Goal: Transaction & Acquisition: Purchase product/service

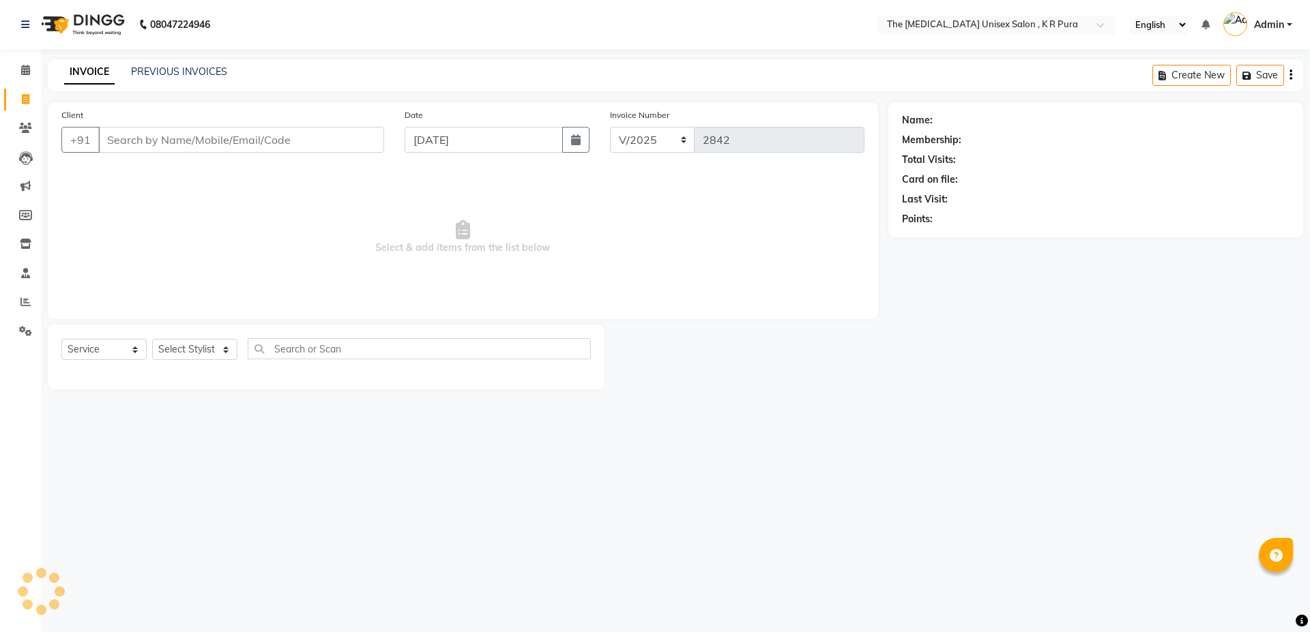
select select "service"
click at [223, 136] on input "Client" at bounding box center [241, 140] width 286 height 26
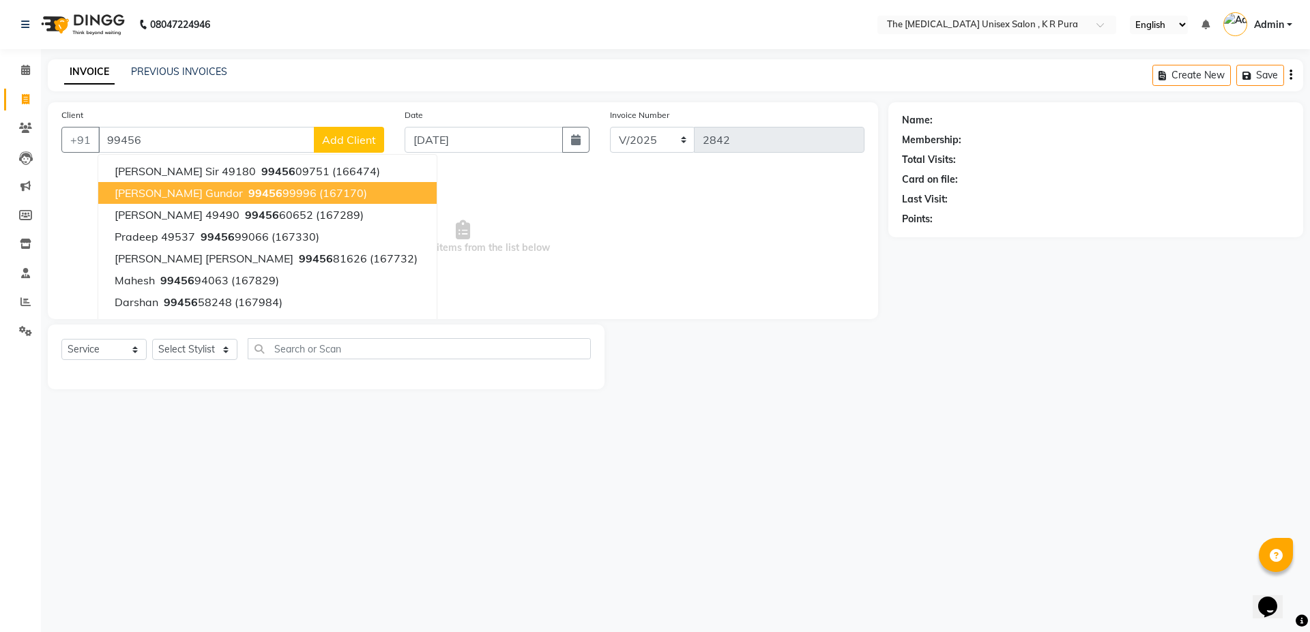
click at [239, 185] on button "[PERSON_NAME] gundor 99456 99996 (167170)" at bounding box center [267, 193] width 338 height 22
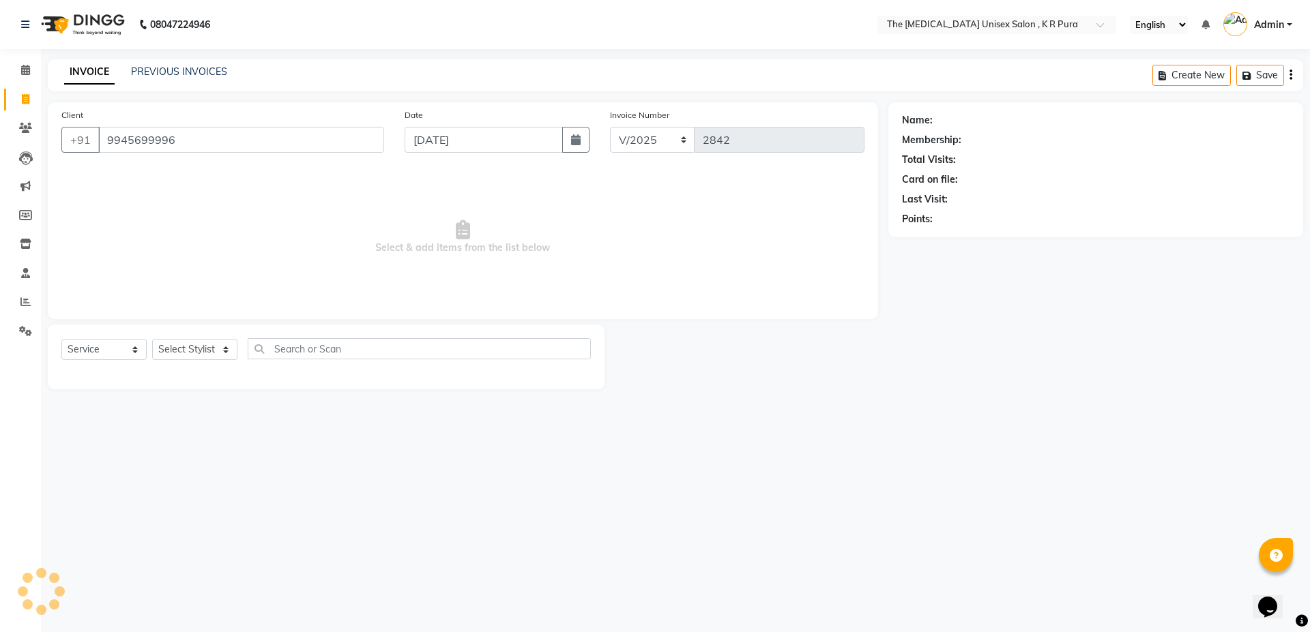
type input "9945699996"
click at [175, 139] on input "9945699996" at bounding box center [241, 140] width 286 height 26
select select "1: Object"
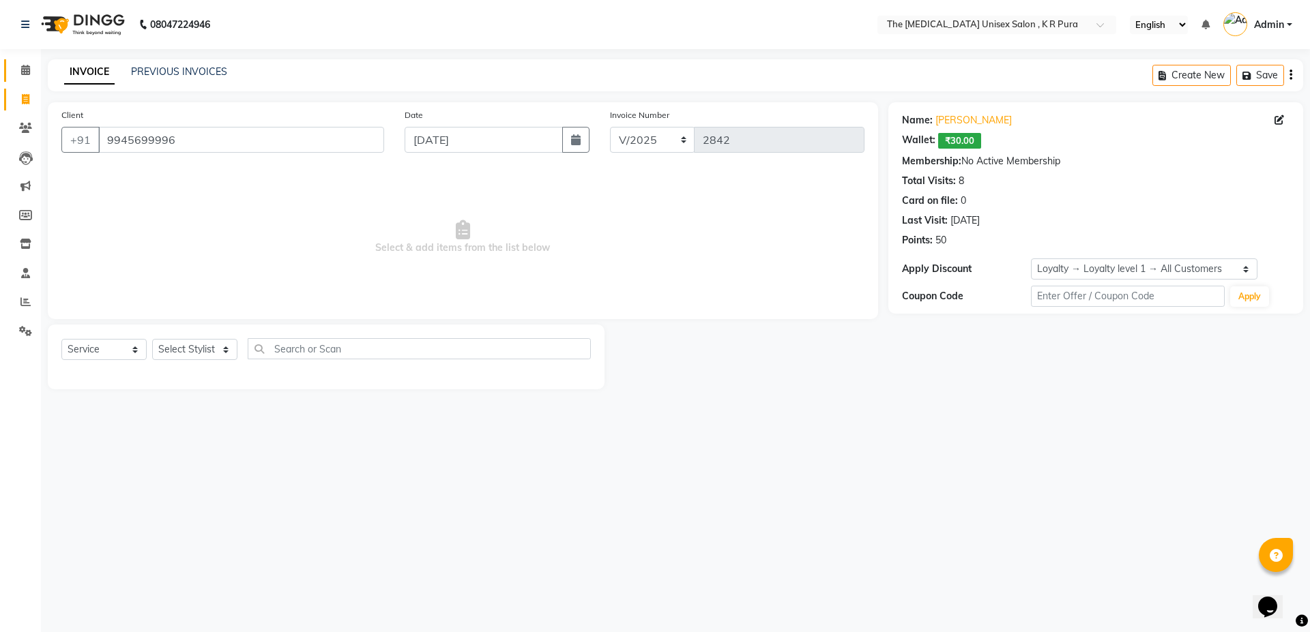
click at [19, 81] on link "Calendar" at bounding box center [20, 70] width 33 height 23
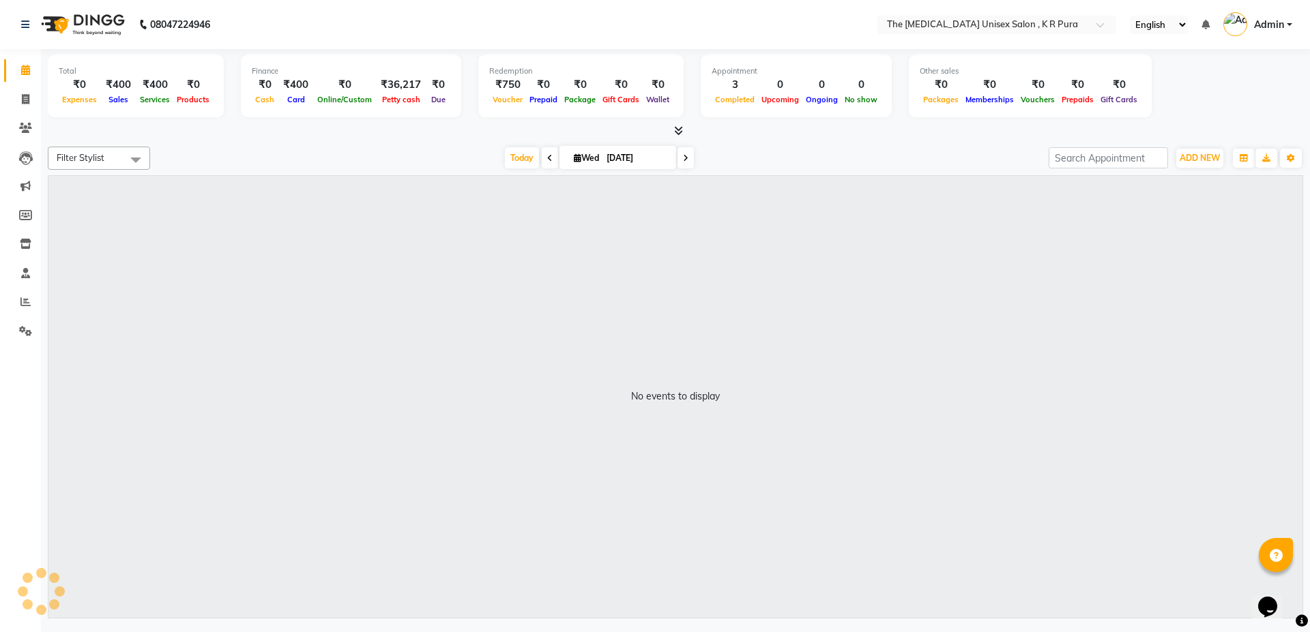
click at [574, 154] on icon at bounding box center [578, 158] width 8 height 9
select select "9"
select select "2025"
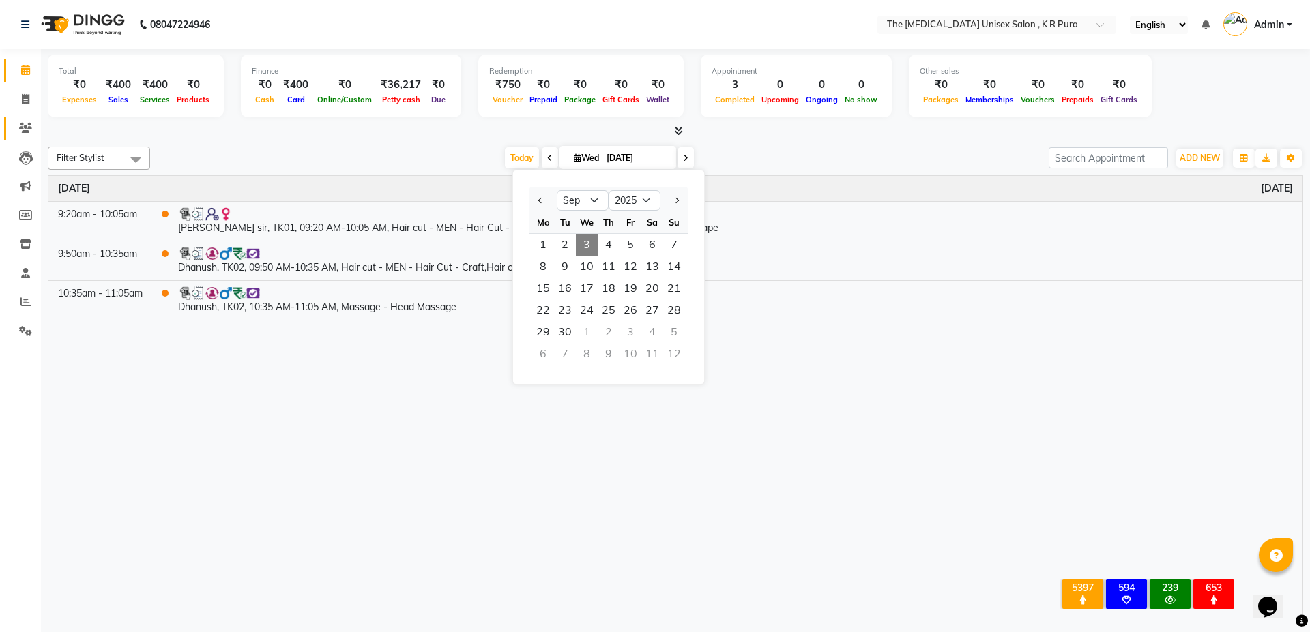
click at [20, 134] on span at bounding box center [26, 129] width 24 height 16
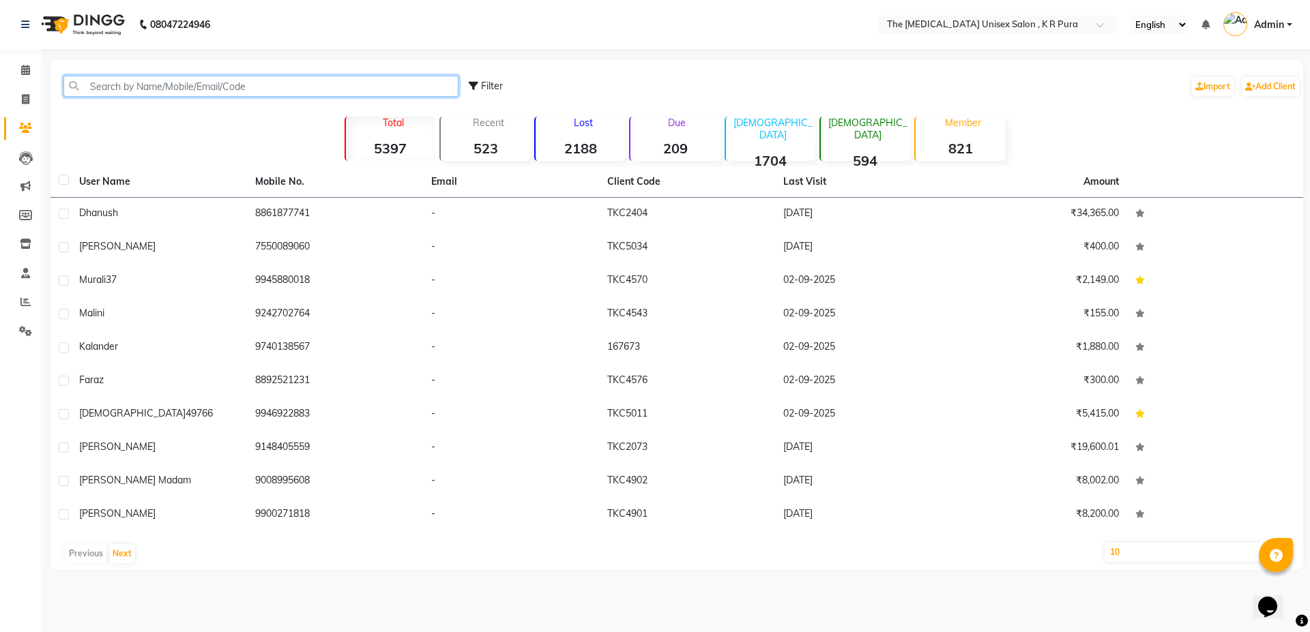
drag, startPoint x: 129, startPoint y: 97, endPoint x: 145, endPoint y: 82, distance: 22.2
paste input "9945699996"
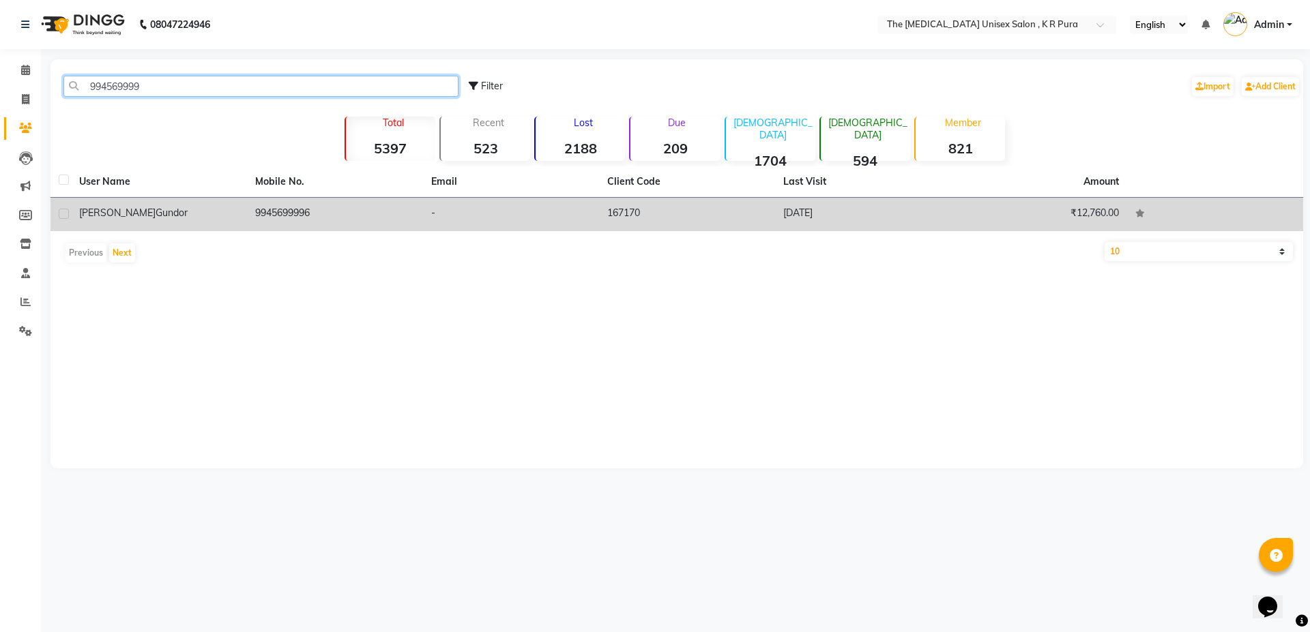
type input "994569999"
click at [158, 210] on div "[PERSON_NAME] gundor" at bounding box center [159, 213] width 160 height 14
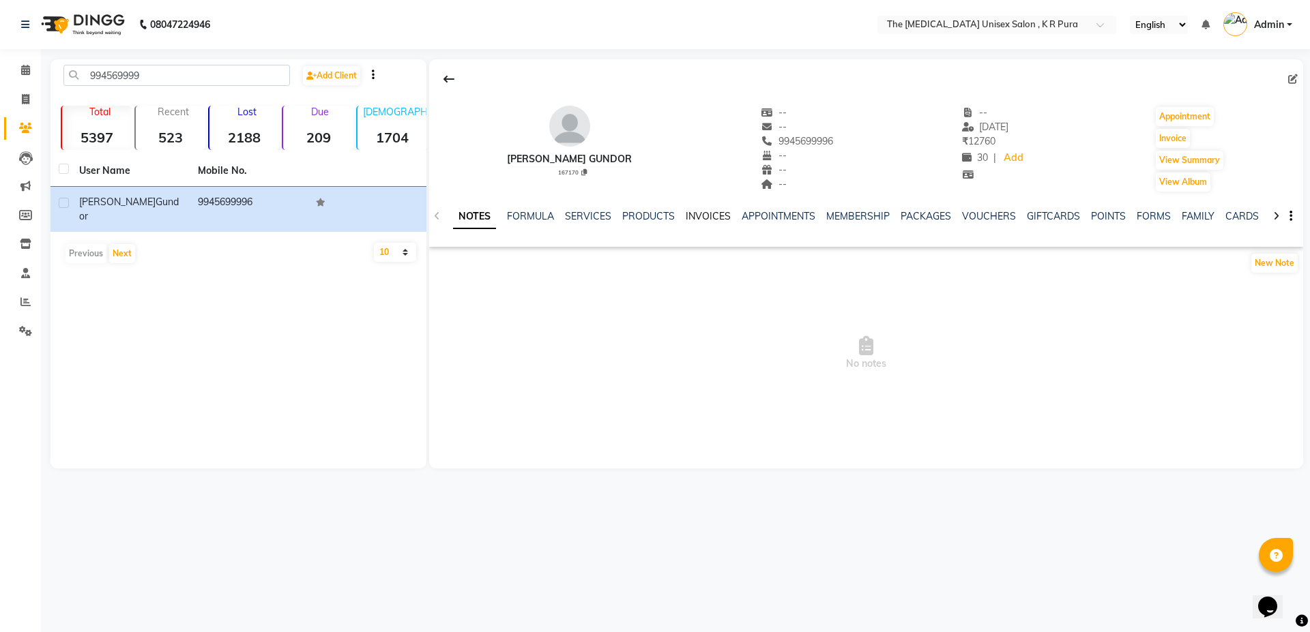
click at [711, 212] on link "INVOICES" at bounding box center [708, 216] width 45 height 12
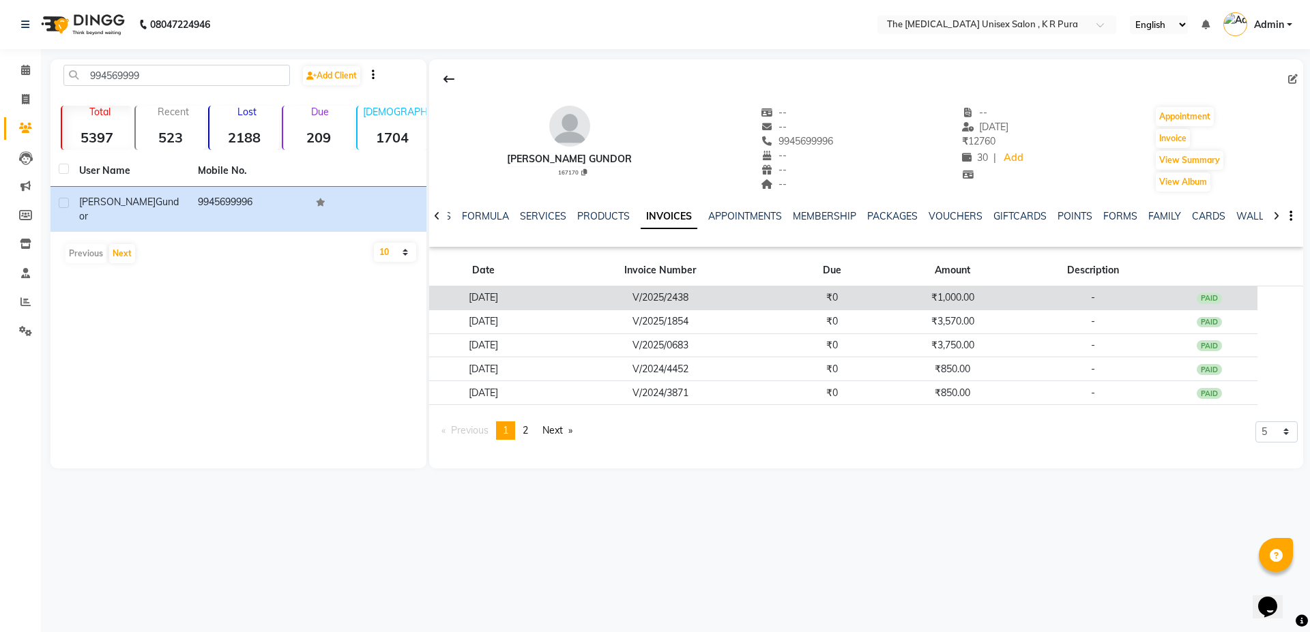
click at [783, 302] on td "V/2025/2438" at bounding box center [661, 299] width 246 height 24
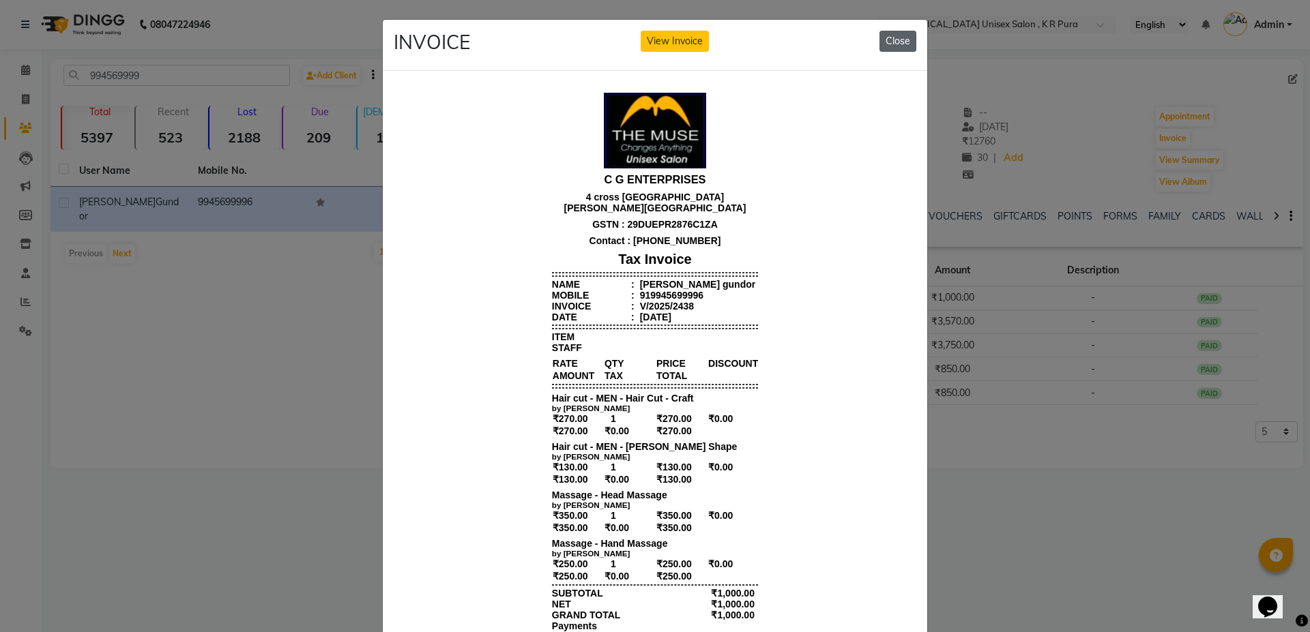
click at [887, 41] on button "Close" at bounding box center [897, 41] width 37 height 21
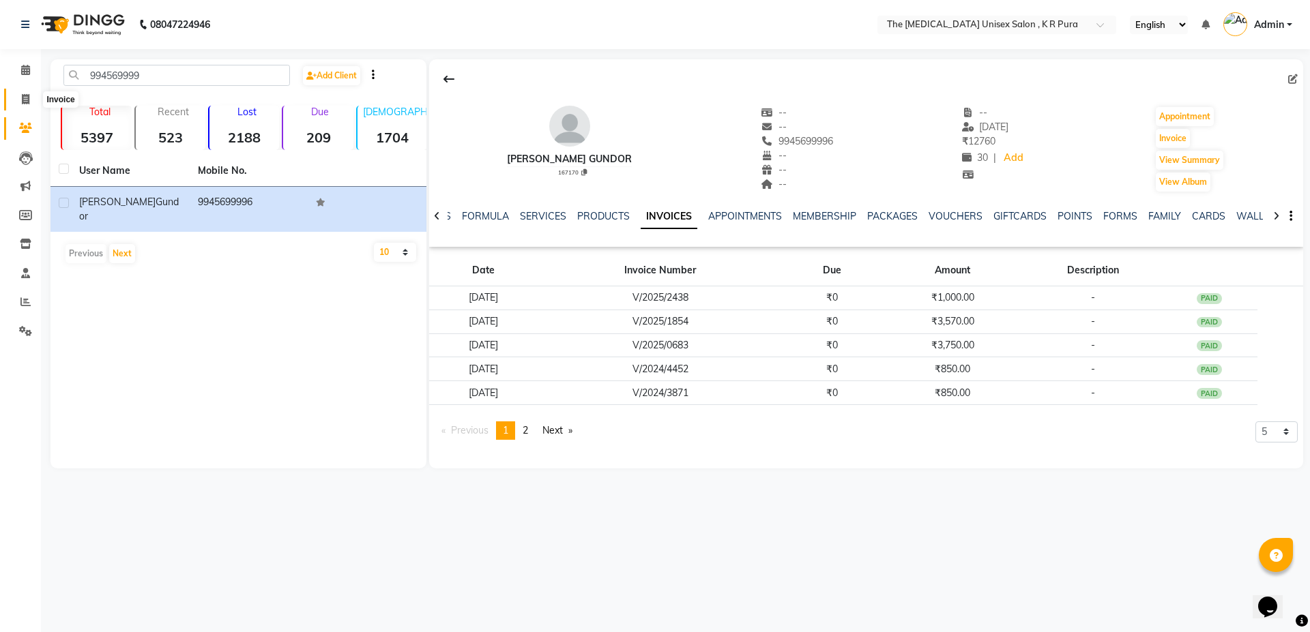
click at [29, 101] on icon at bounding box center [26, 99] width 8 height 10
select select "service"
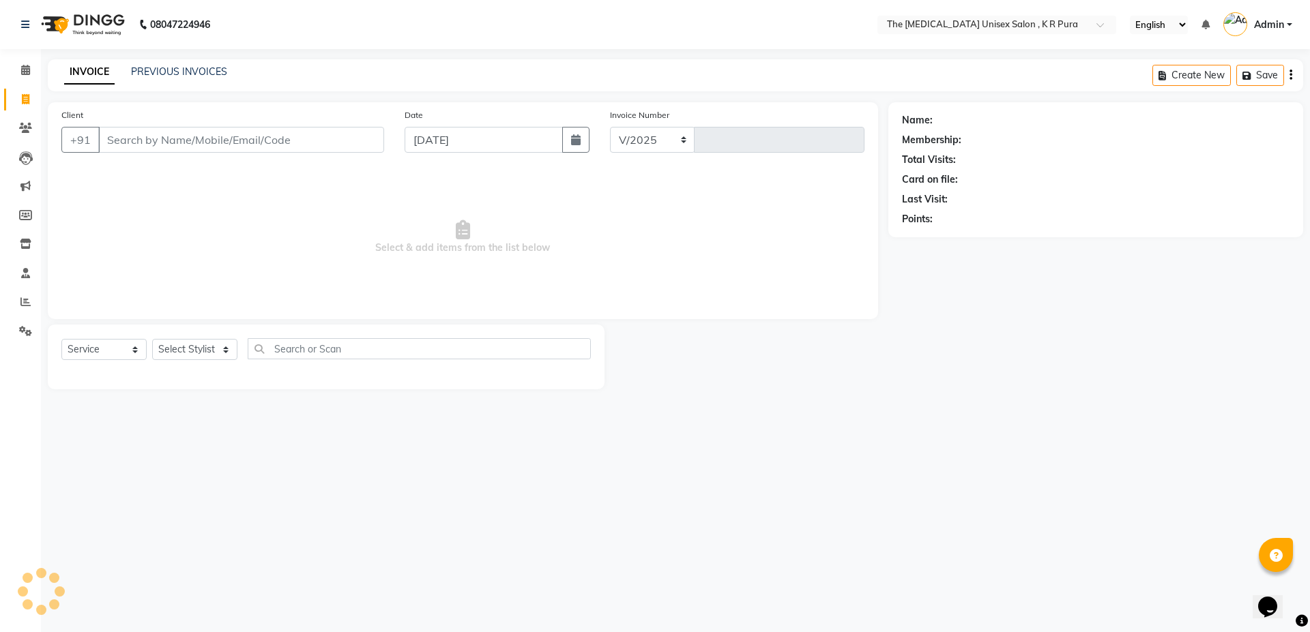
select select "4050"
type input "2842"
type input "9945699996"
select select "1: Object"
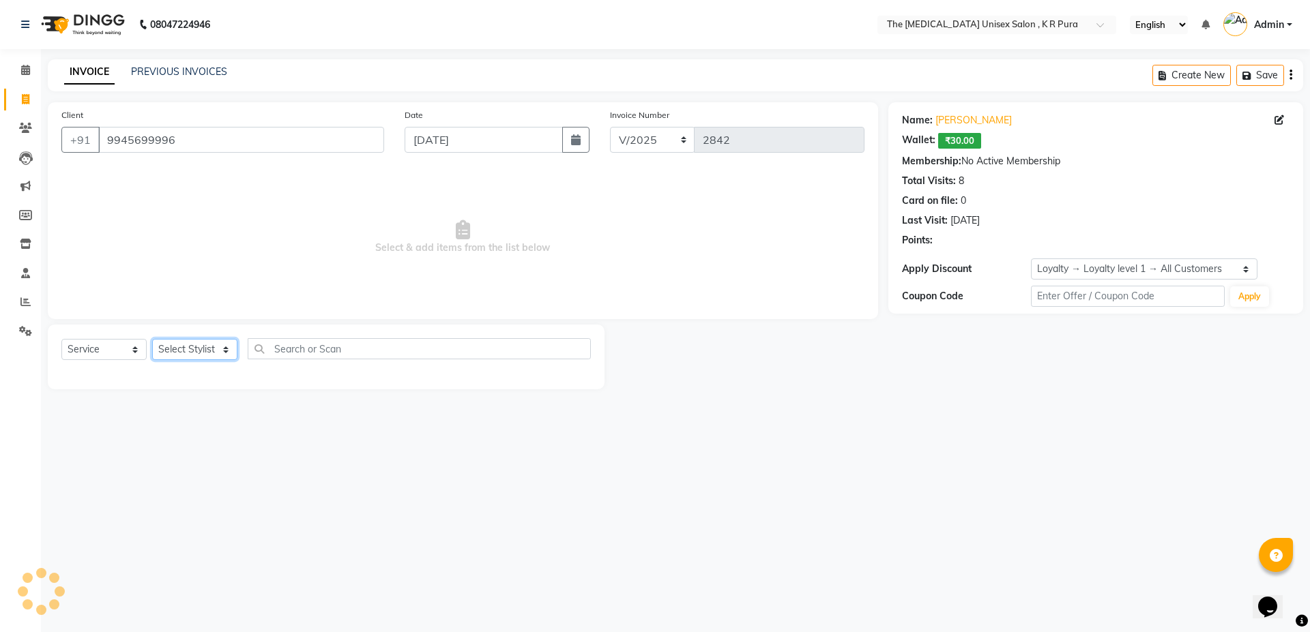
click at [190, 349] on select "Select Stylist armaan [PERSON_NAME] kunti [PERSON_NAME] [PERSON_NAME]" at bounding box center [194, 349] width 85 height 21
select select "86389"
click at [152, 339] on select "Select Stylist armaan [PERSON_NAME] kunti [PERSON_NAME] [PERSON_NAME]" at bounding box center [194, 349] width 85 height 21
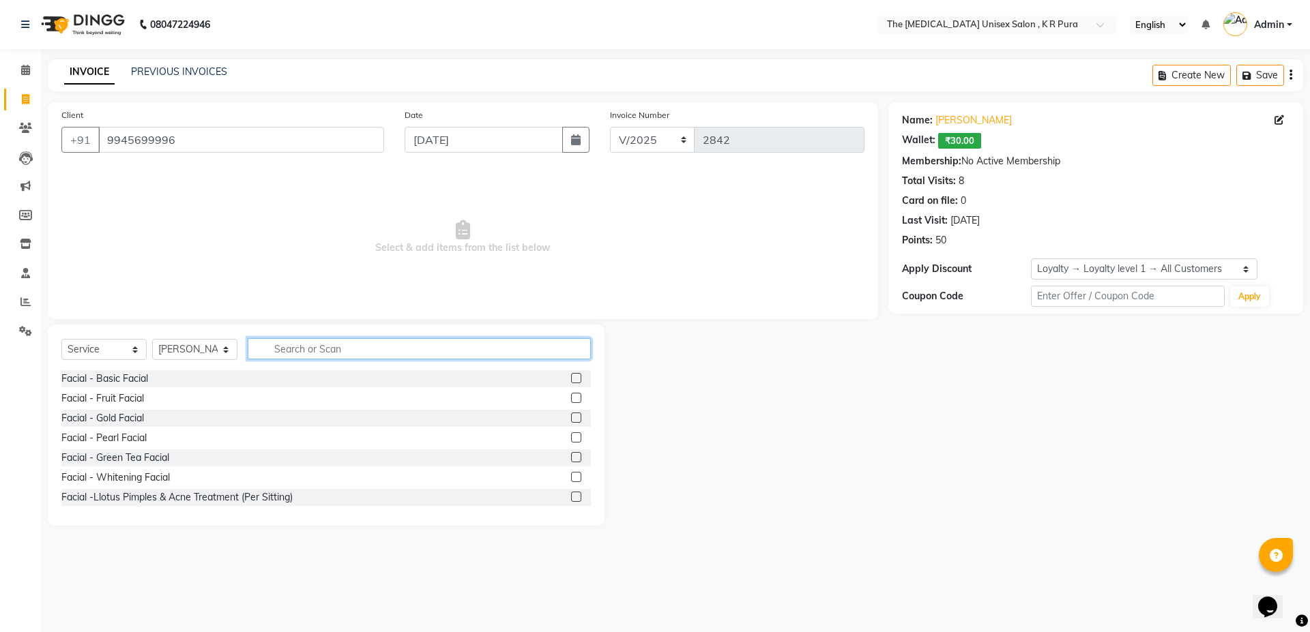
click at [310, 347] on input "text" at bounding box center [419, 348] width 343 height 21
type input "mas"
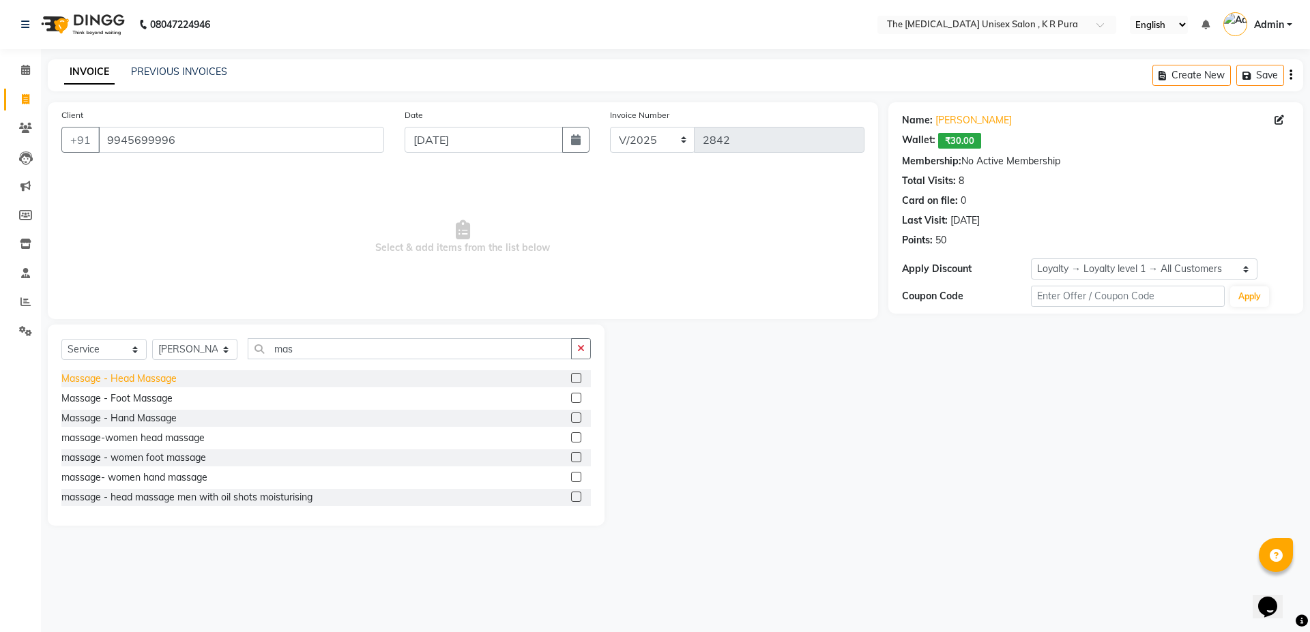
click at [138, 380] on div "Massage - Head Massage" at bounding box center [118, 379] width 115 height 14
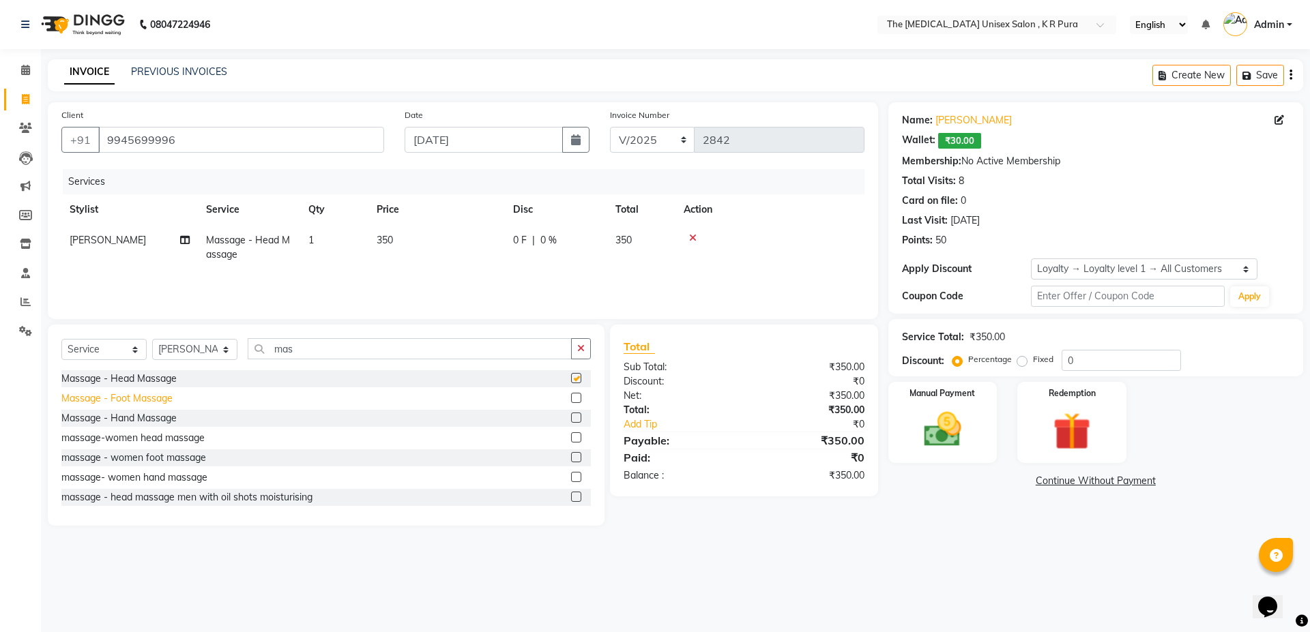
checkbox input "false"
click at [132, 420] on div "Massage - Hand Massage" at bounding box center [118, 418] width 115 height 14
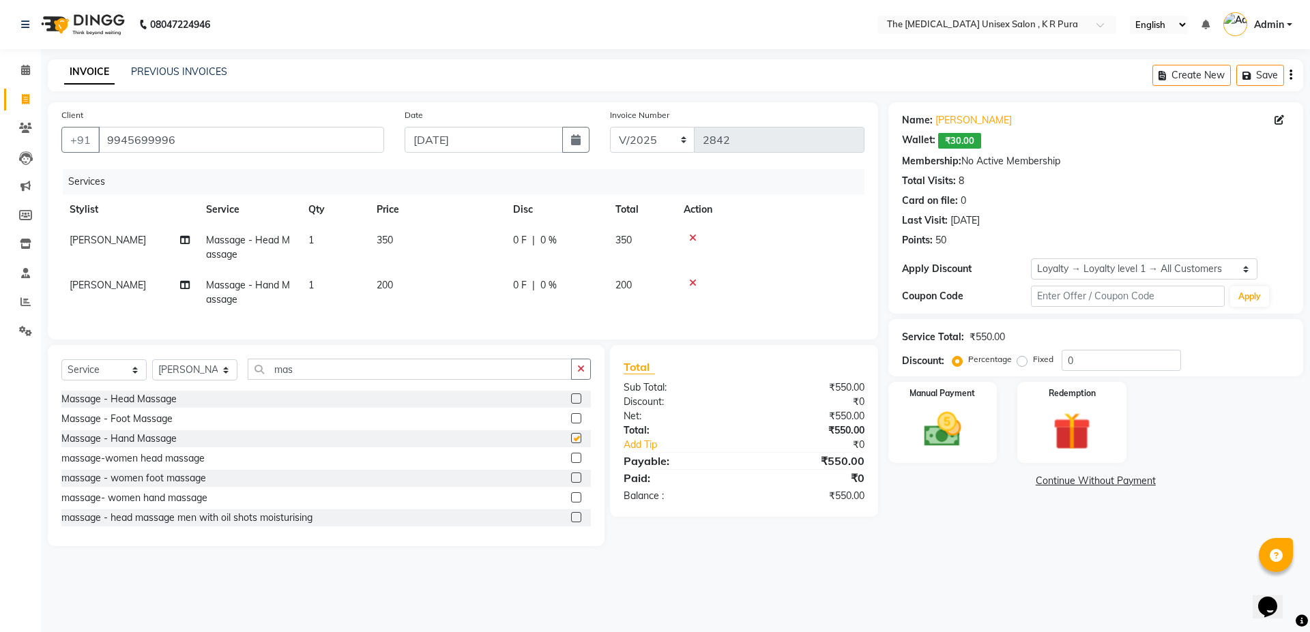
checkbox input "false"
click at [129, 375] on select "Select Service Product Membership Package Voucher Prepaid Gift Card" at bounding box center [103, 370] width 85 height 21
click at [210, 381] on select "Select Stylist armaan [PERSON_NAME] kunti [PERSON_NAME] [PERSON_NAME]" at bounding box center [194, 370] width 85 height 21
select select "21266"
click at [152, 370] on select "Select Stylist armaan [PERSON_NAME] kunti [PERSON_NAME] [PERSON_NAME]" at bounding box center [194, 370] width 85 height 21
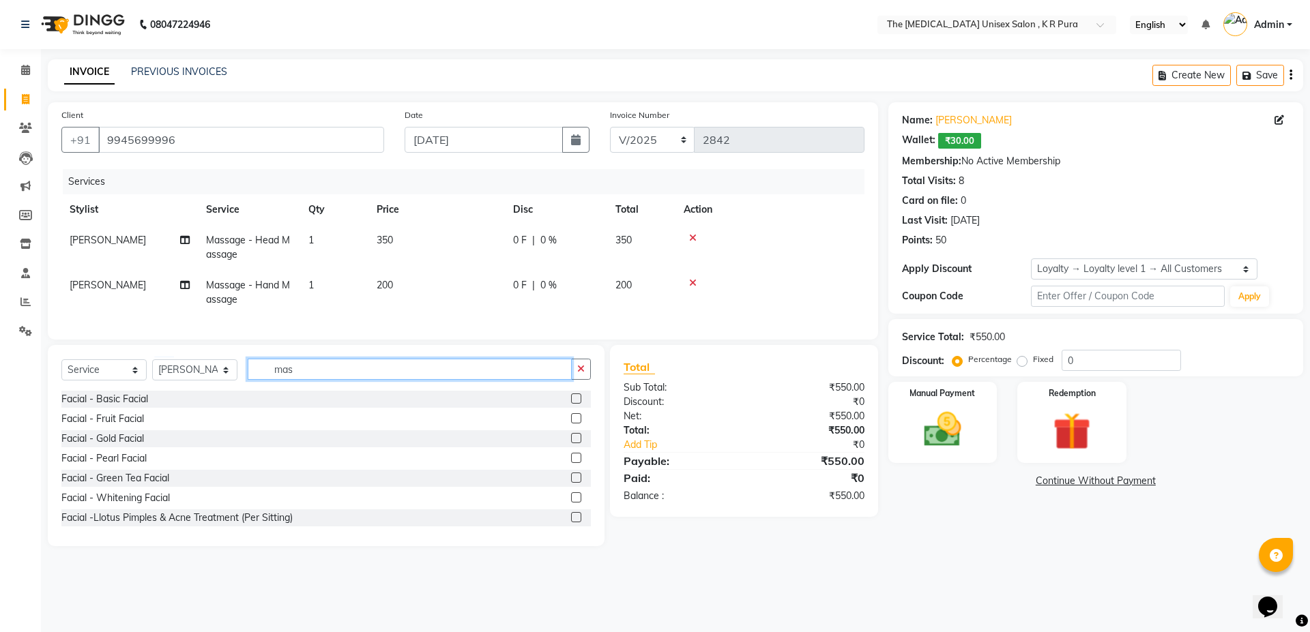
click at [309, 370] on input "mas" at bounding box center [410, 369] width 324 height 21
type input "m"
type input "cut"
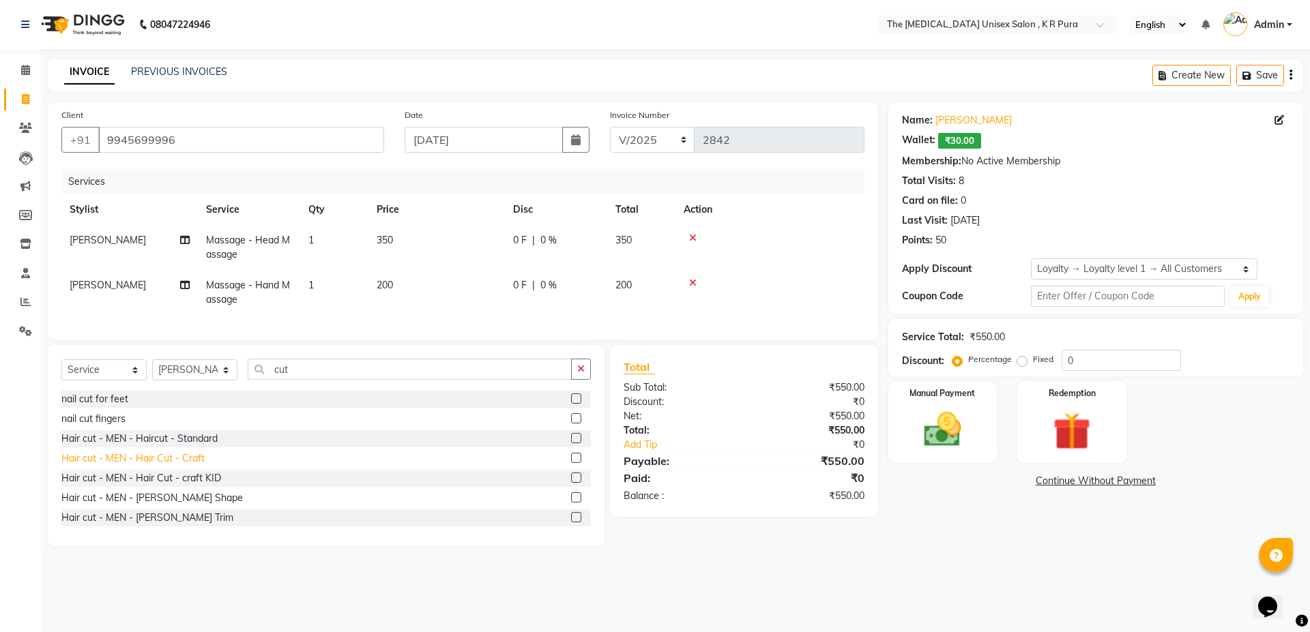
click at [170, 466] on div "Hair cut - MEN - Hair Cut - Craft" at bounding box center [132, 459] width 143 height 14
checkbox input "false"
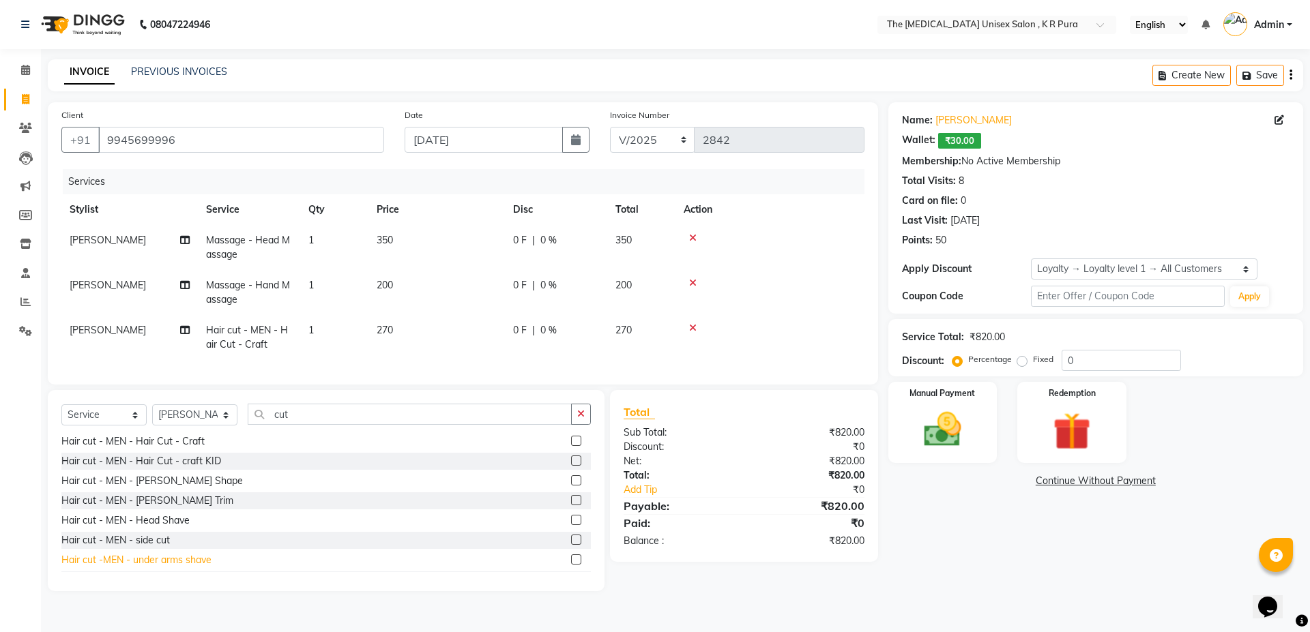
scroll to position [68, 0]
click at [173, 522] on div "Hair cut - MEN - Head Shave" at bounding box center [125, 515] width 128 height 14
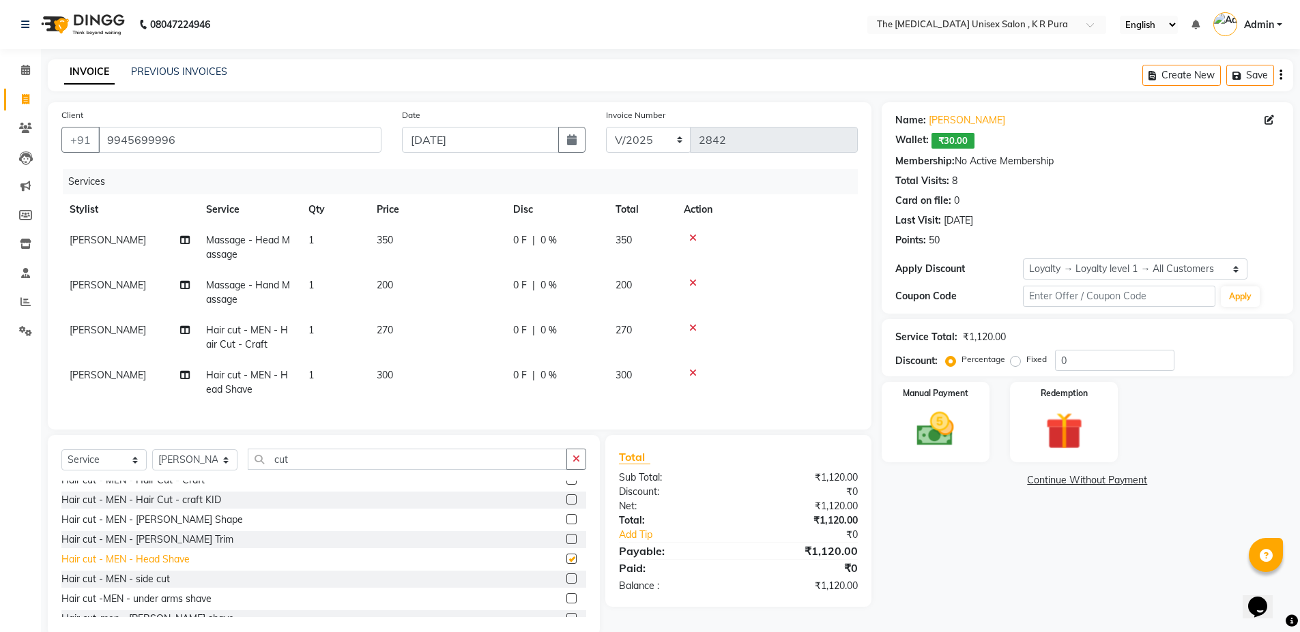
checkbox input "false"
click at [690, 370] on icon at bounding box center [693, 373] width 8 height 10
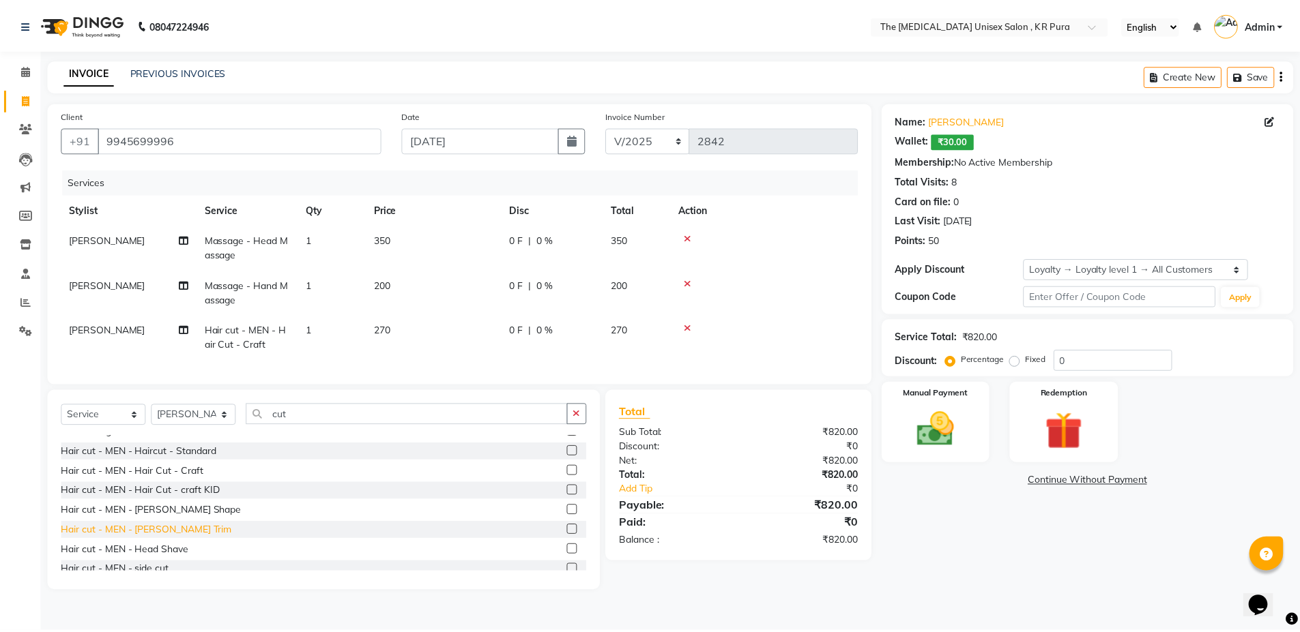
scroll to position [0, 0]
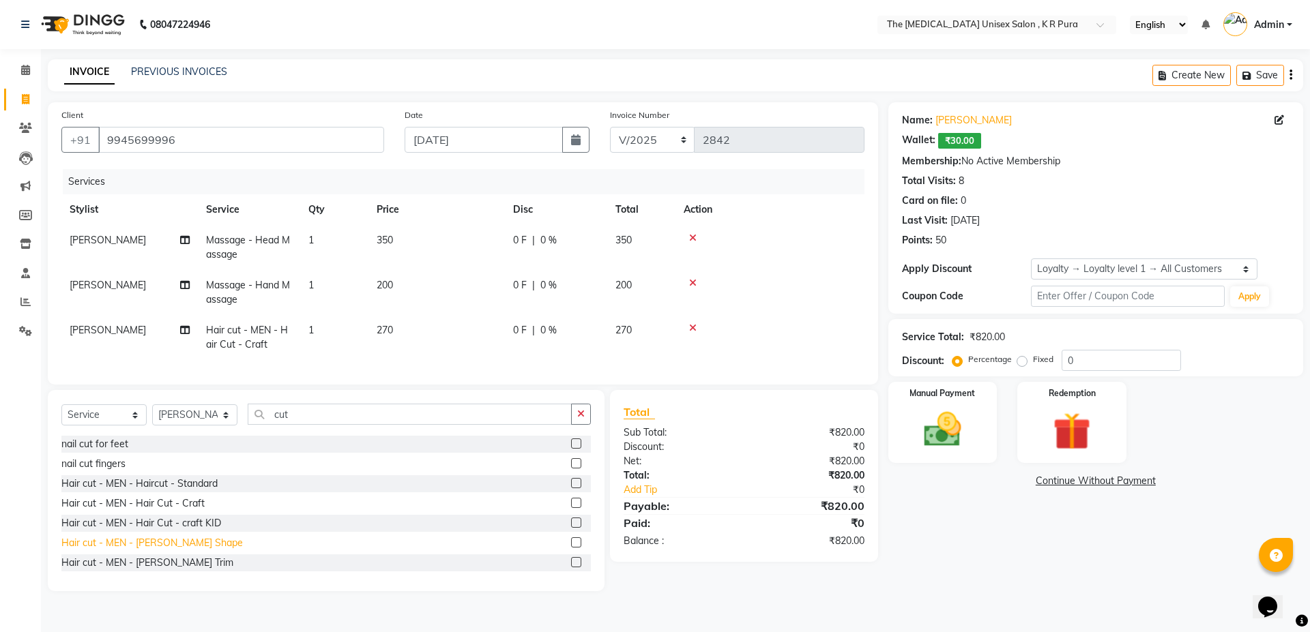
click at [171, 551] on div "Hair cut - MEN - [PERSON_NAME] Shape" at bounding box center [151, 543] width 181 height 14
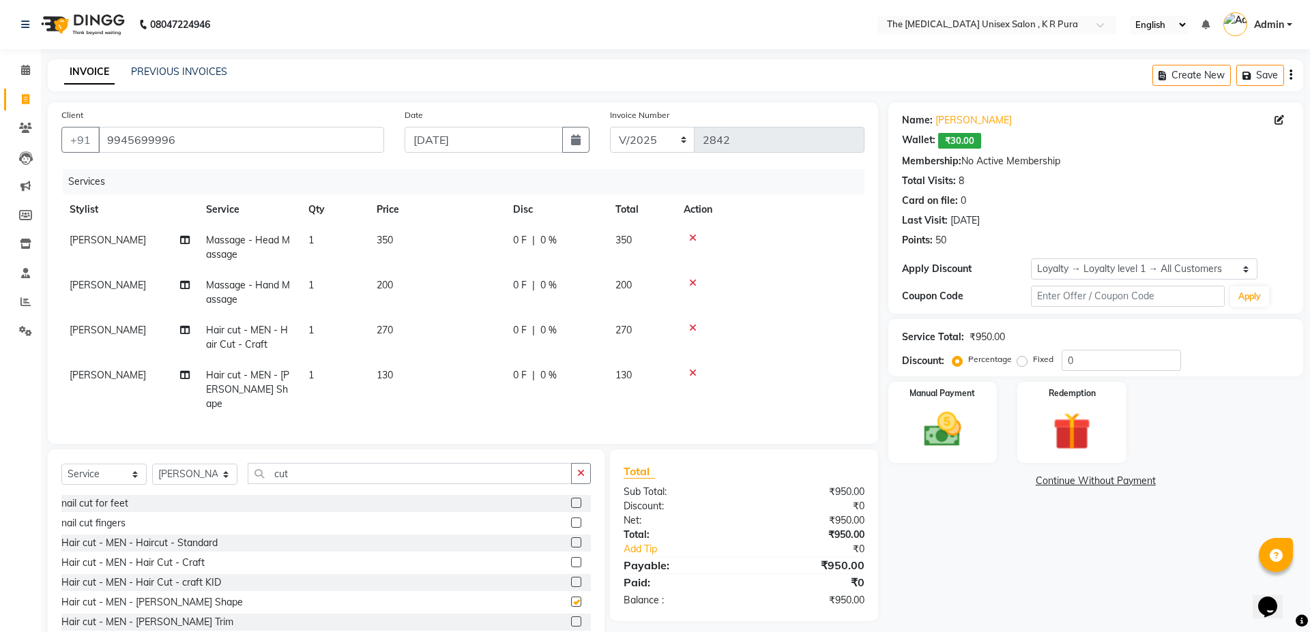
checkbox input "false"
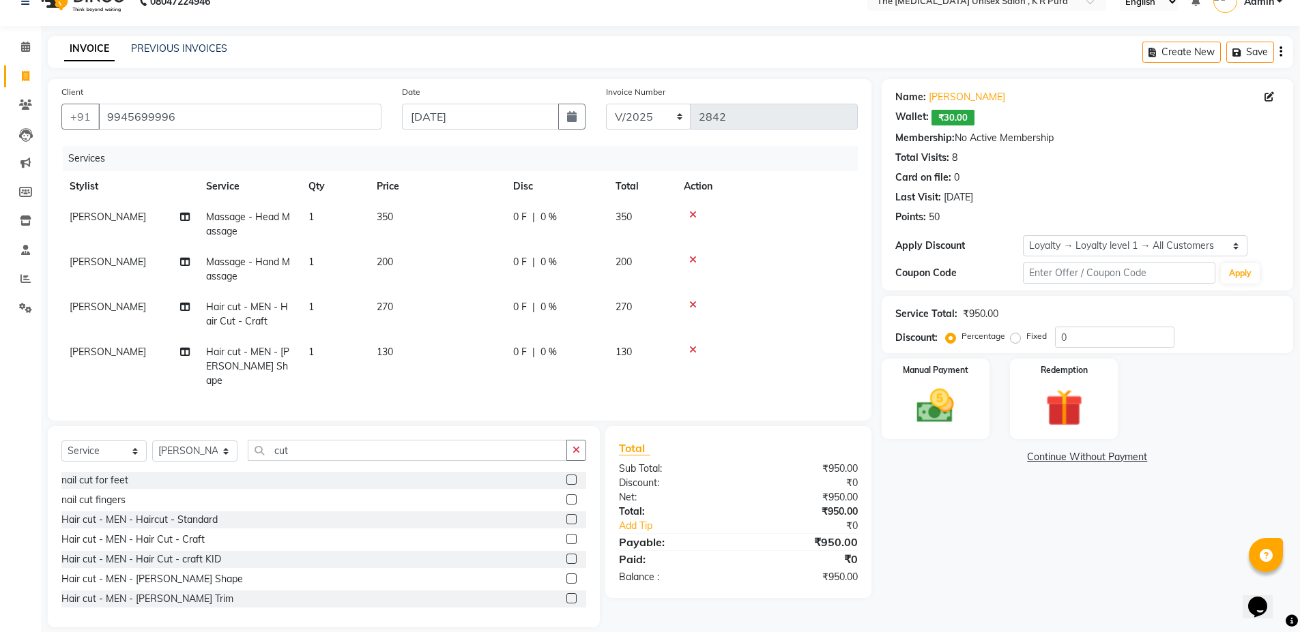
scroll to position [35, 0]
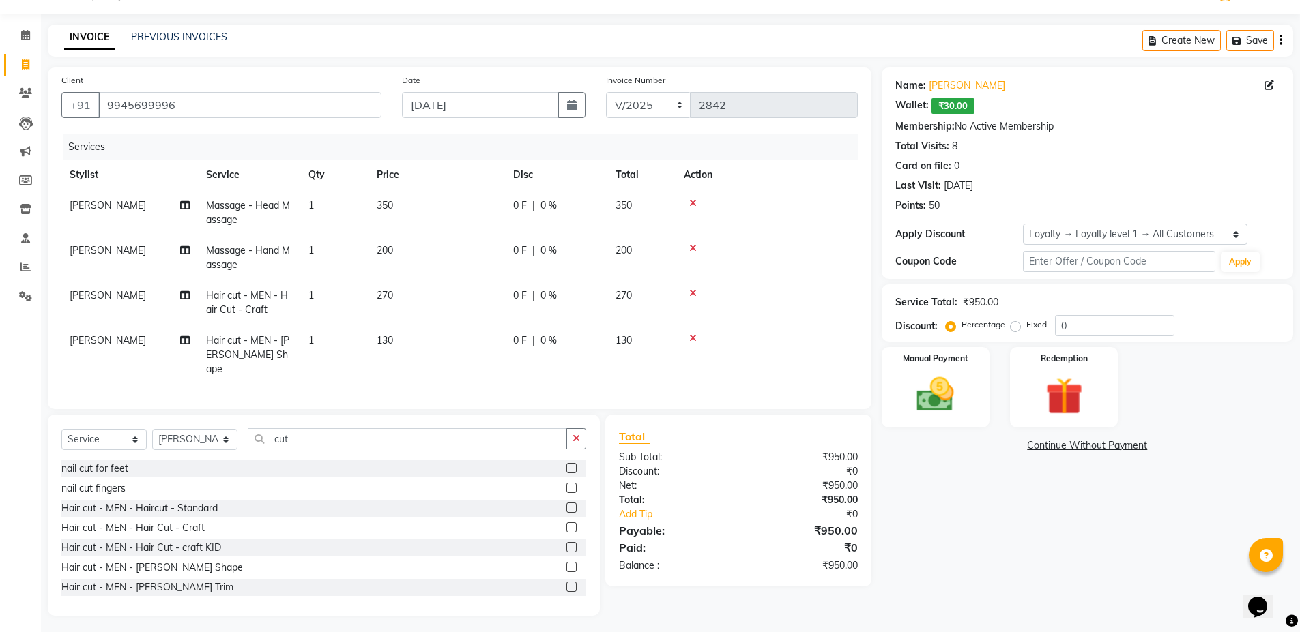
click at [100, 345] on span "[PERSON_NAME]" at bounding box center [108, 340] width 76 height 12
select select "21266"
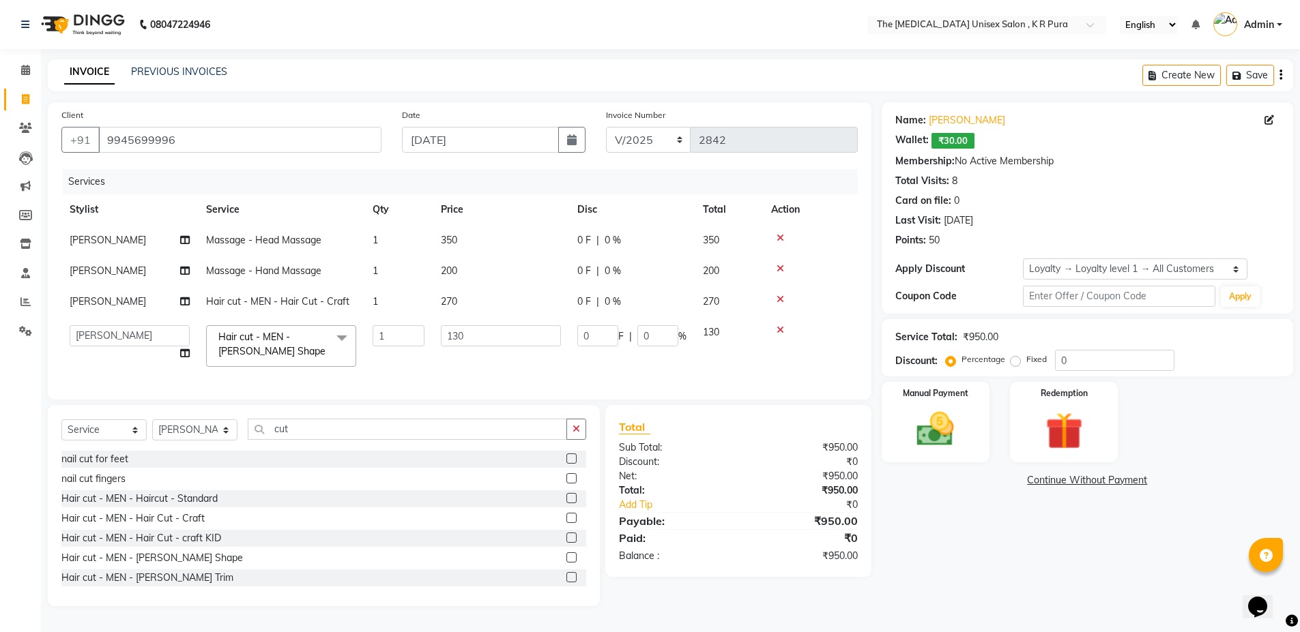
scroll to position [5, 0]
click at [121, 338] on select "armaan [PERSON_NAME] kunti [PERSON_NAME] [PERSON_NAME]" at bounding box center [130, 335] width 120 height 21
select select "21213"
click at [964, 441] on img at bounding box center [935, 429] width 63 height 44
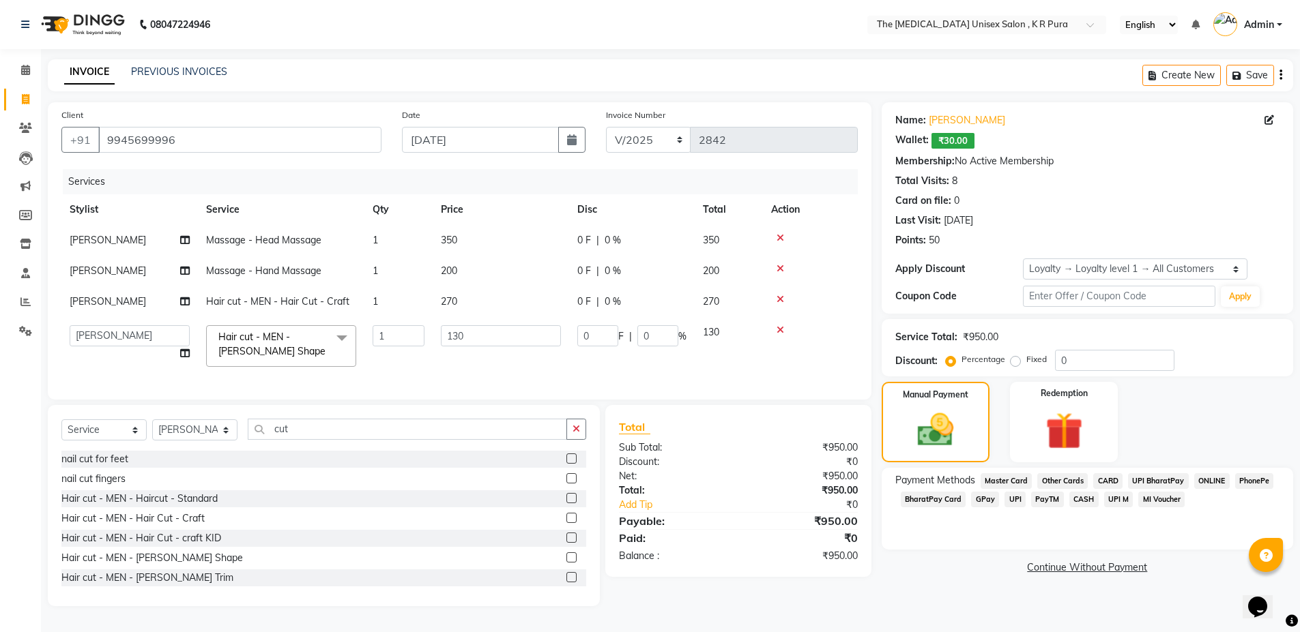
click at [1263, 473] on span "PhonePe" at bounding box center [1254, 481] width 39 height 16
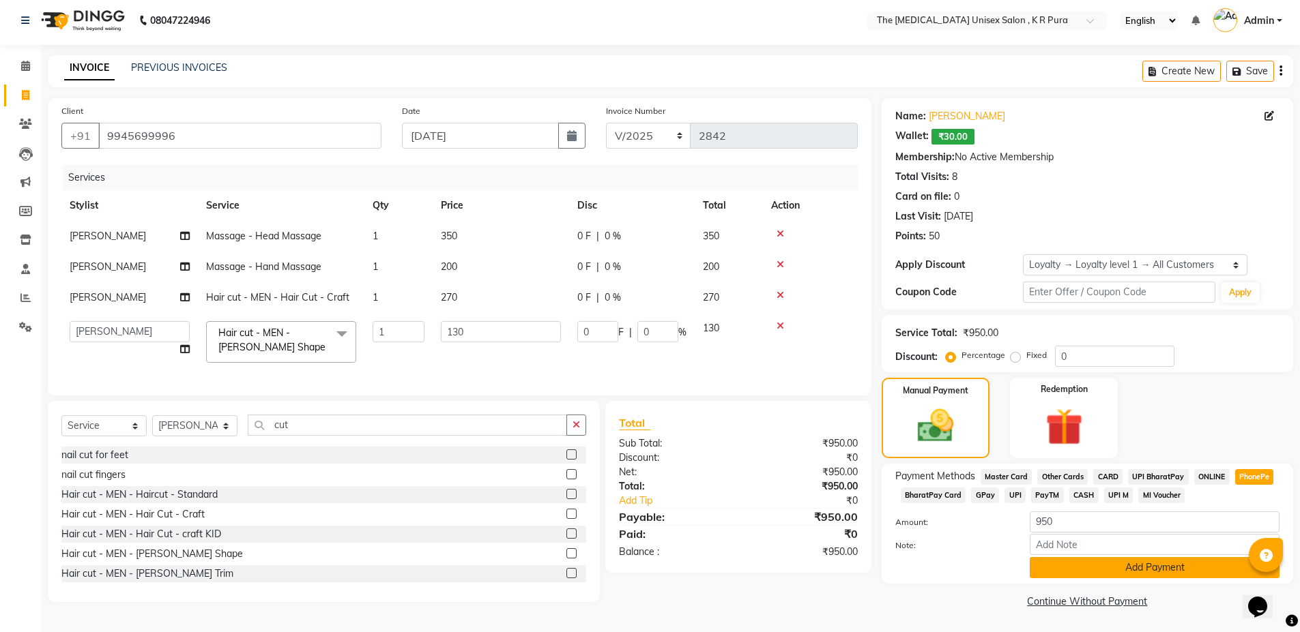
click at [1075, 568] on button "Add Payment" at bounding box center [1154, 567] width 250 height 21
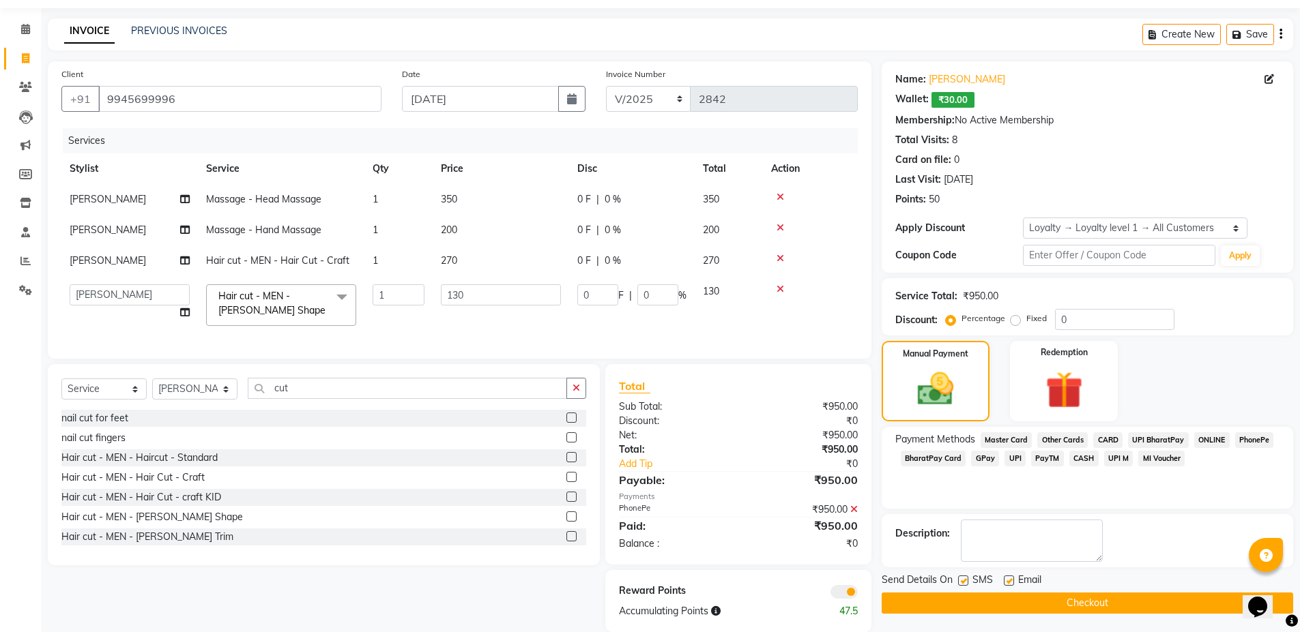
scroll to position [72, 0]
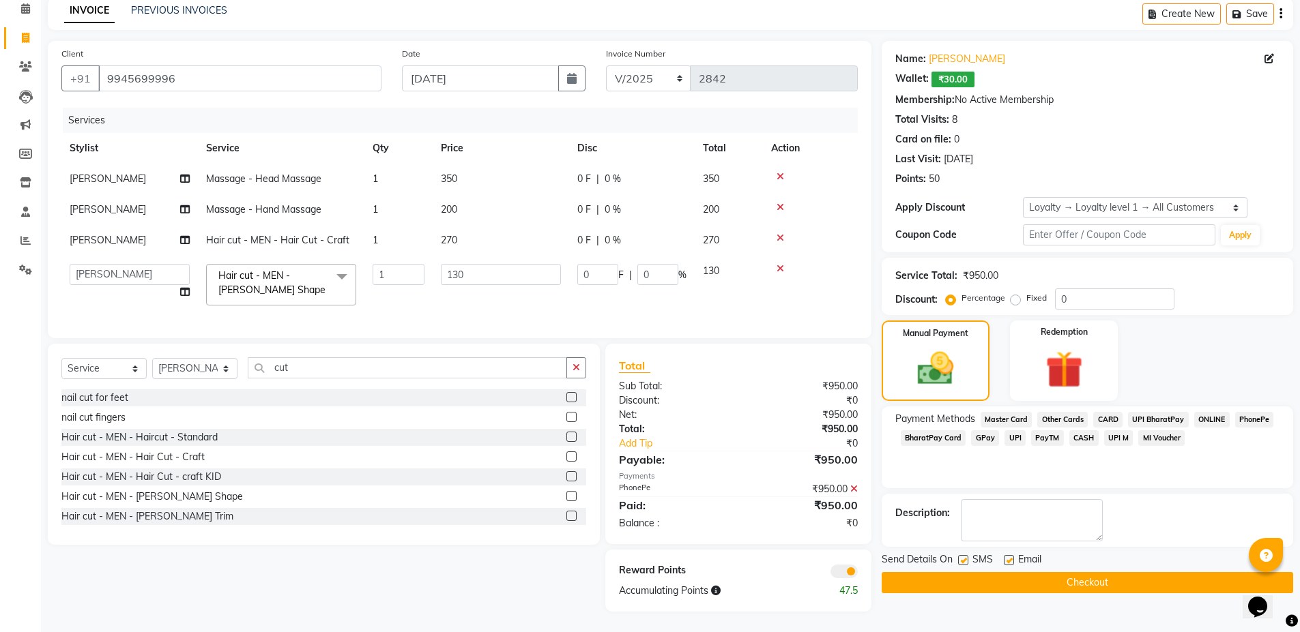
click at [1018, 572] on button "Checkout" at bounding box center [1086, 582] width 411 height 21
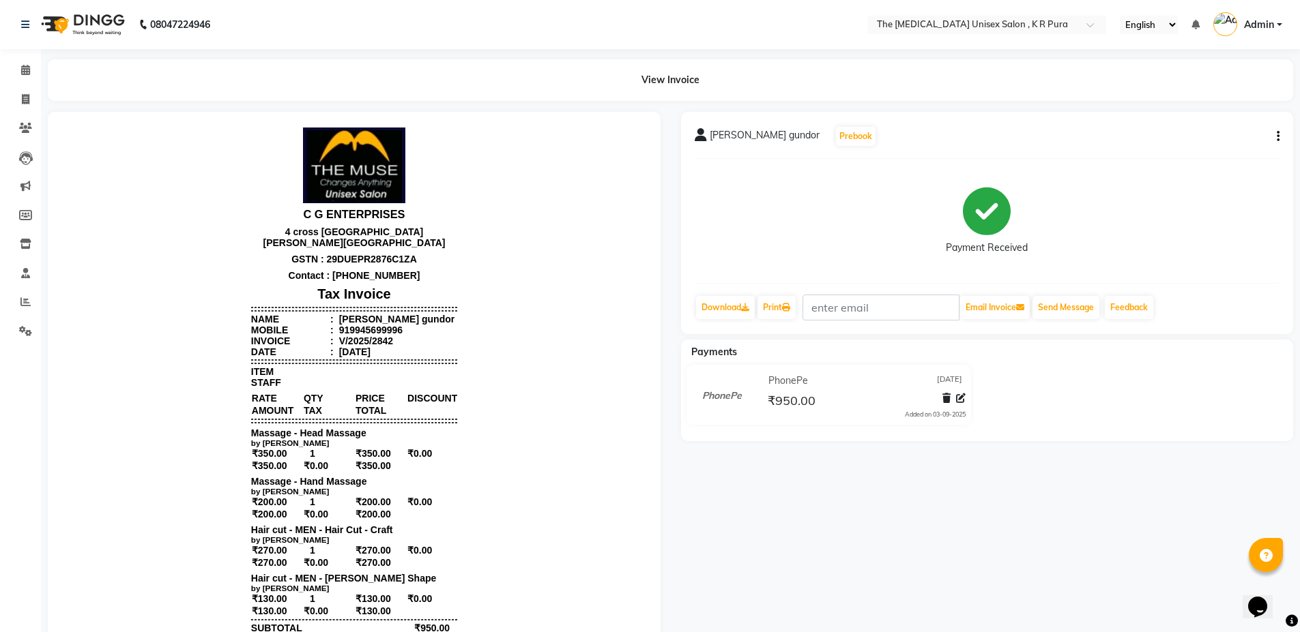
click at [24, 47] on nav "08047224946 Select Location × The [MEDICAL_DATA] Unisex Salon , K R Pura Englis…" at bounding box center [650, 24] width 1300 height 49
click at [23, 63] on span at bounding box center [26, 71] width 24 height 16
